Goal: Use online tool/utility: Utilize a website feature to perform a specific function

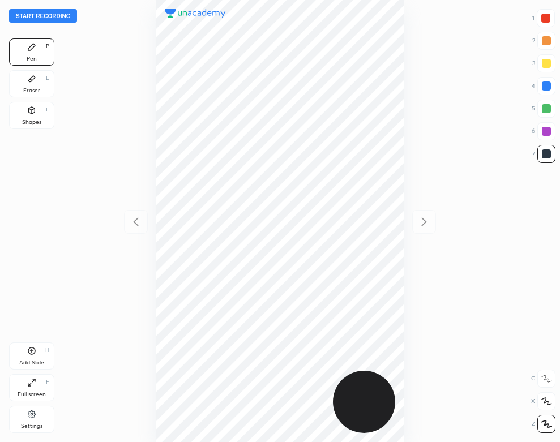
scroll to position [442, 379]
click at [34, 424] on div "Settings" at bounding box center [32, 427] width 22 height 6
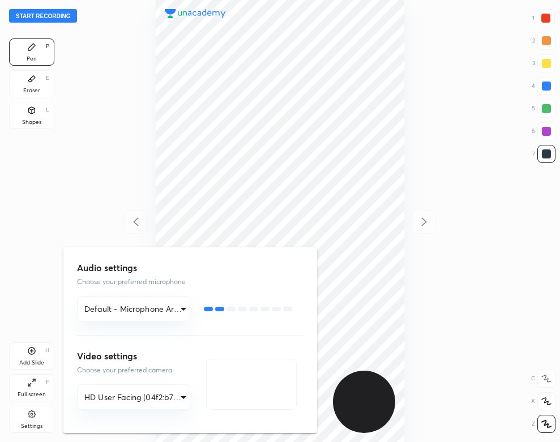
click at [64, 196] on div at bounding box center [280, 221] width 560 height 442
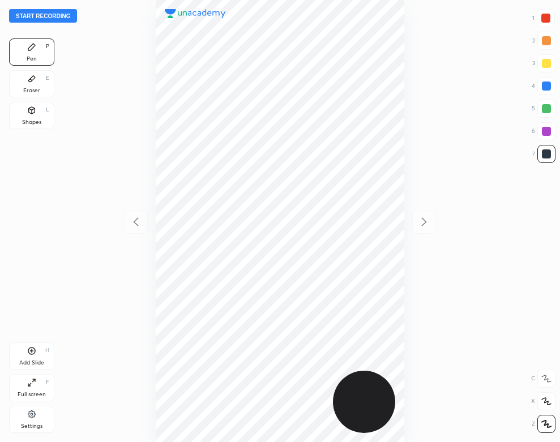
click at [63, 14] on button "Start recording" at bounding box center [43, 16] width 68 height 14
click at [33, 91] on div "Eraser" at bounding box center [31, 91] width 17 height 6
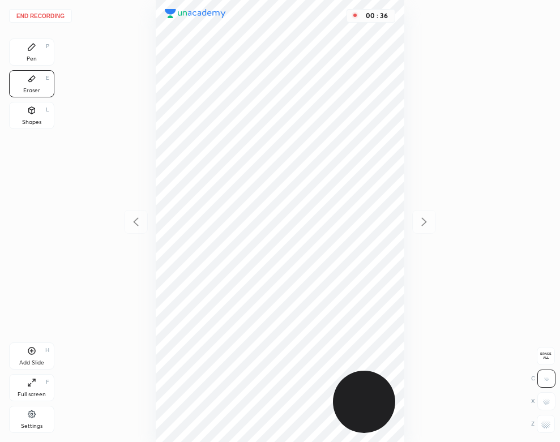
click at [33, 45] on icon at bounding box center [31, 47] width 7 height 7
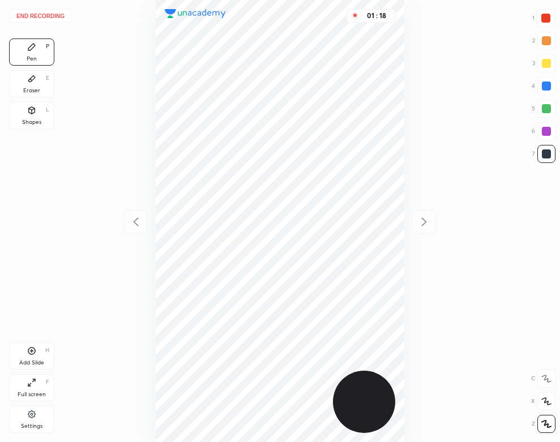
click at [42, 85] on div "Eraser E" at bounding box center [31, 83] width 45 height 27
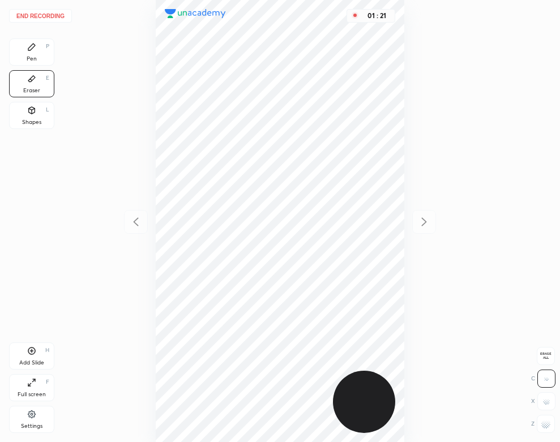
click at [28, 56] on div "Pen" at bounding box center [32, 59] width 10 height 6
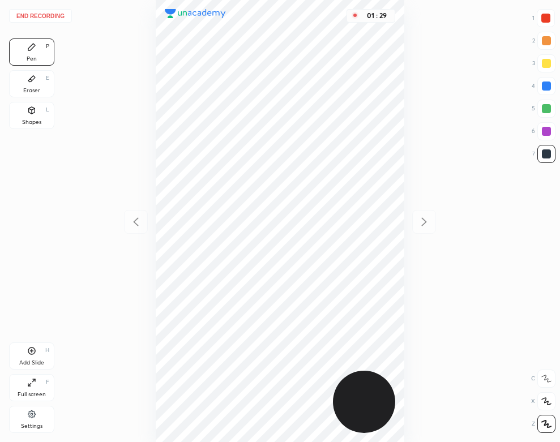
click at [28, 90] on div "Eraser" at bounding box center [31, 91] width 17 height 6
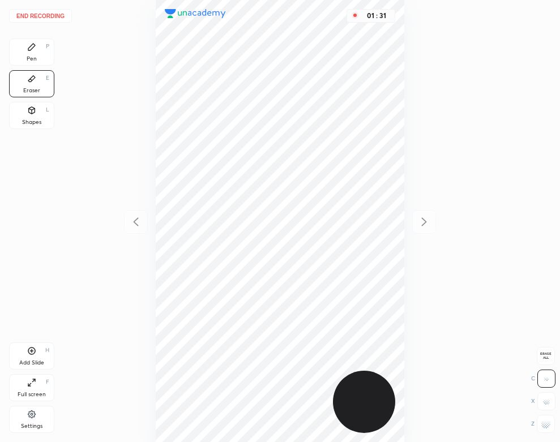
click at [42, 51] on div "Pen P" at bounding box center [31, 52] width 45 height 27
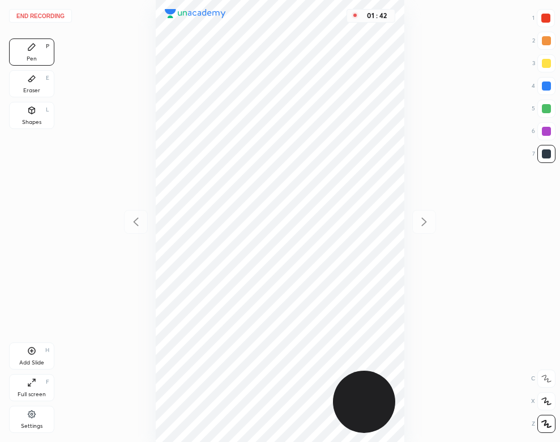
click at [545, 21] on div at bounding box center [545, 18] width 9 height 9
click at [45, 357] on div "Add Slide H" at bounding box center [31, 356] width 45 height 27
click at [40, 76] on div "Eraser E" at bounding box center [31, 83] width 45 height 27
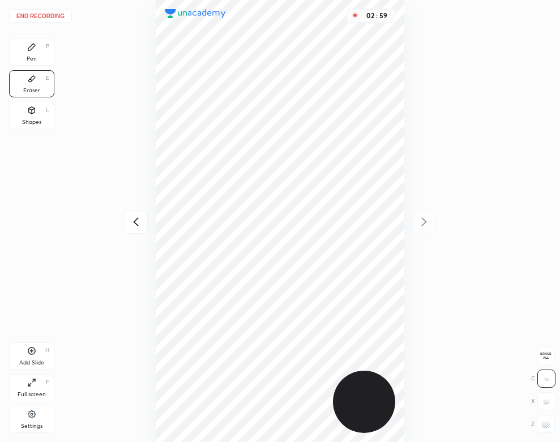
click at [29, 48] on icon at bounding box center [31, 47] width 7 height 7
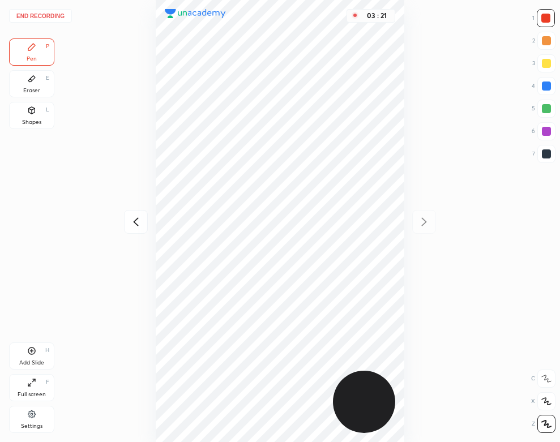
click at [38, 360] on div "Add Slide" at bounding box center [31, 363] width 25 height 6
click at [136, 218] on icon at bounding box center [136, 222] width 14 height 14
click at [131, 219] on icon at bounding box center [136, 222] width 14 height 14
click at [430, 221] on icon at bounding box center [424, 222] width 14 height 14
click at [431, 225] on div at bounding box center [424, 222] width 24 height 24
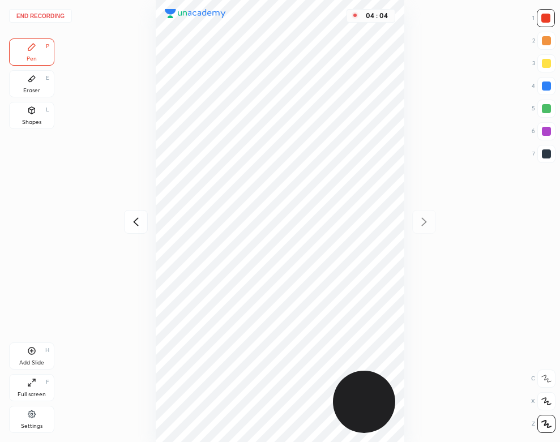
click at [23, 114] on div "Shapes L" at bounding box center [31, 115] width 45 height 27
click at [45, 62] on div "Pen P" at bounding box center [31, 52] width 45 height 27
click at [41, 14] on button "End recording" at bounding box center [40, 16] width 63 height 14
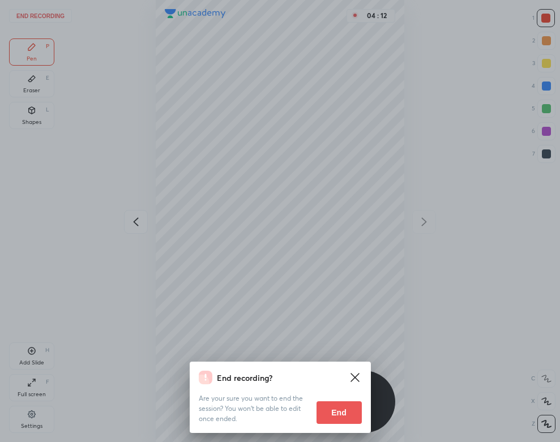
click at [340, 413] on button "End" at bounding box center [339, 412] width 45 height 23
